Goal: Feedback & Contribution: Submit feedback/report problem

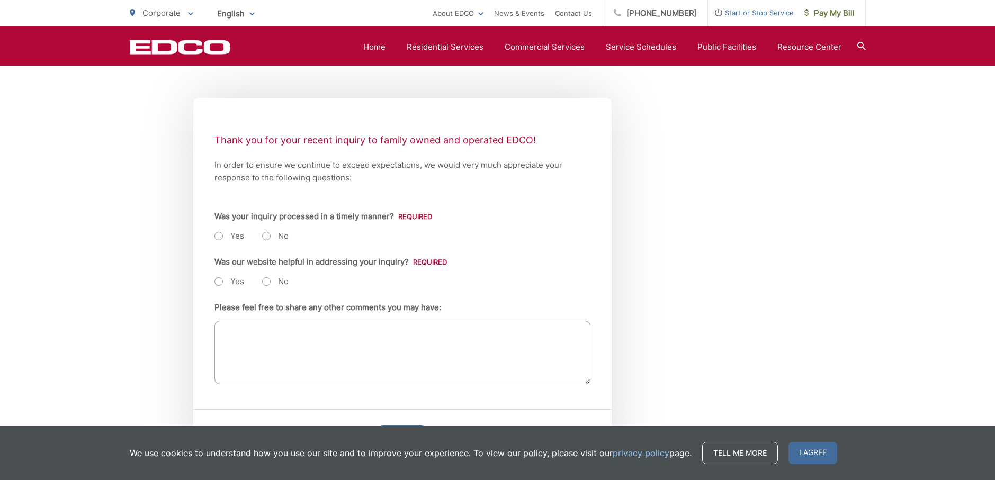
scroll to position [159, 0]
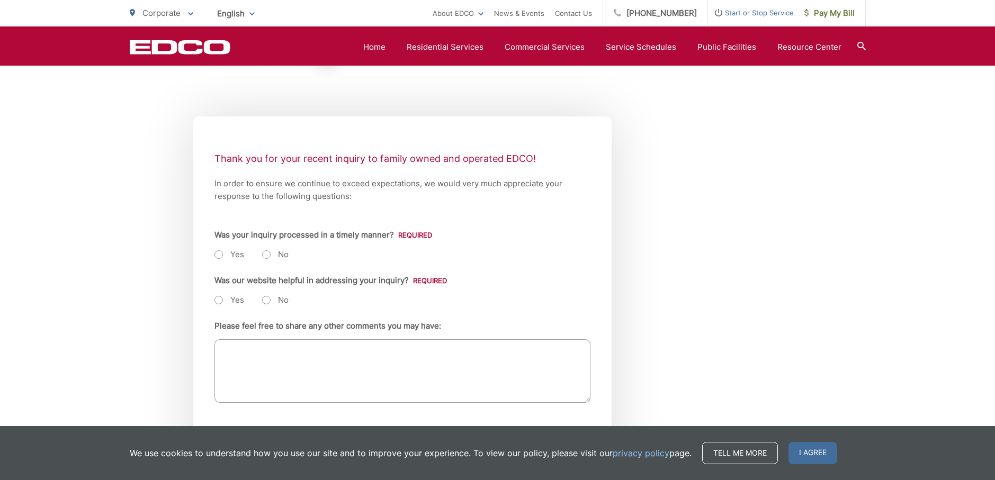
click at [220, 256] on label "Yes" at bounding box center [230, 255] width 30 height 11
radio input "true"
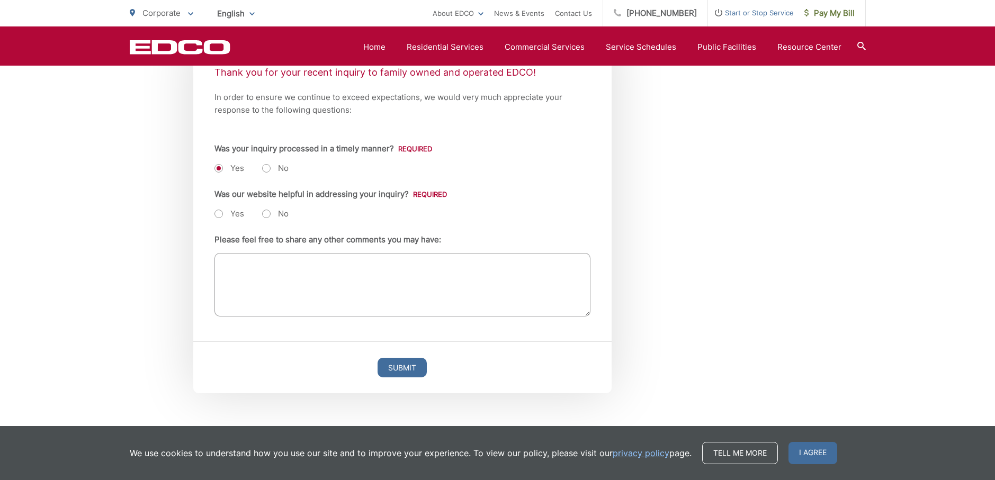
scroll to position [265, 0]
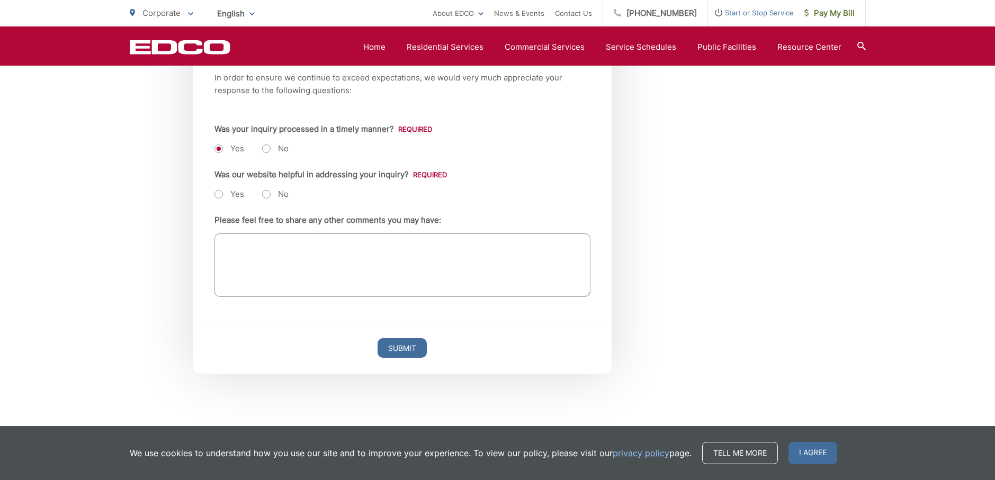
click at [218, 193] on label "Yes" at bounding box center [230, 194] width 30 height 11
radio input "true"
click at [229, 238] on textarea "Please feel free to share any other comments you may have:" at bounding box center [403, 266] width 376 height 64
click at [397, 243] on textarea "Your drivers are all friendly. Sometimes I wave first and sometimes they wave f…" at bounding box center [403, 266] width 376 height 64
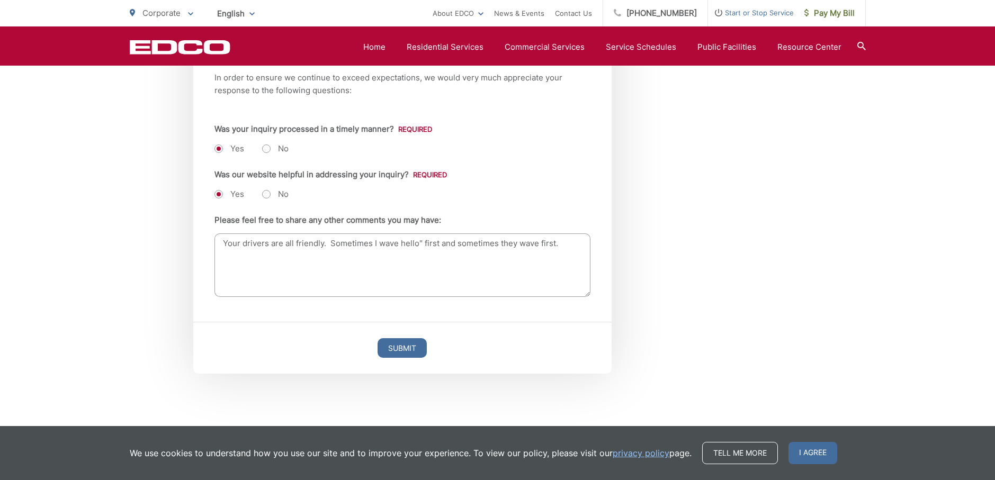
click at [399, 243] on textarea "Your drivers are all friendly. Sometimes I wave hello" first and sometimes they…" at bounding box center [403, 266] width 376 height 64
click at [559, 244] on textarea "Your drivers are all friendly. Sometimes I wave "hello" first and sometimes the…" at bounding box center [403, 266] width 376 height 64
type textarea "Your drivers are all friendly. Sometimes I wave "hello" first and sometimes the…"
click at [398, 345] on input "Submit" at bounding box center [402, 349] width 49 height 20
